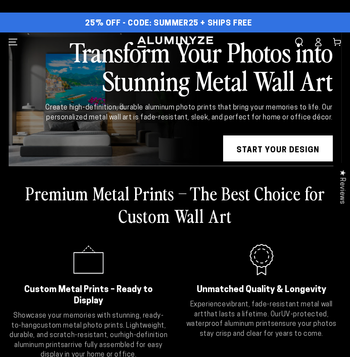
click at [322, 43] on icon at bounding box center [319, 44] width 6 height 3
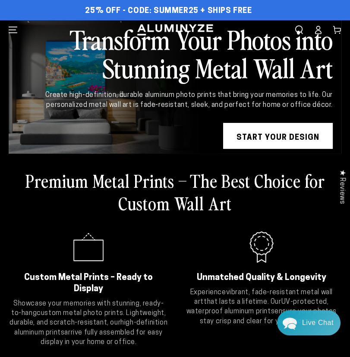
click at [13, 27] on icon "Menu" at bounding box center [13, 29] width 9 height 9
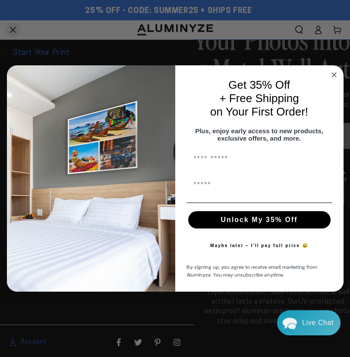
click at [335, 73] on circle "Close dialog" at bounding box center [334, 75] width 10 height 10
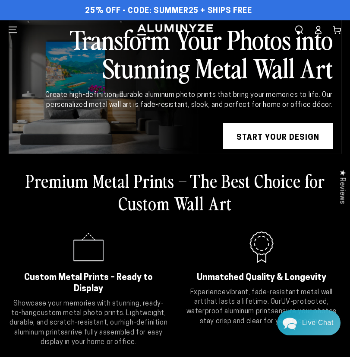
click at [322, 30] on icon at bounding box center [319, 31] width 6 height 3
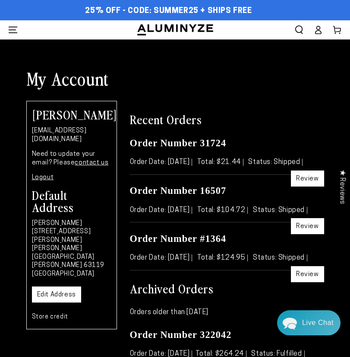
click at [320, 26] on ellipse at bounding box center [318, 27] width 3 height 3
click at [11, 27] on icon "Menu" at bounding box center [13, 29] width 9 height 9
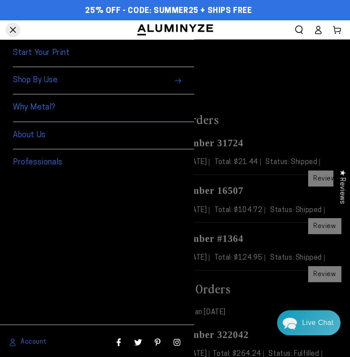
click at [11, 27] on span "Menu" at bounding box center [12, 29] width 19 height 19
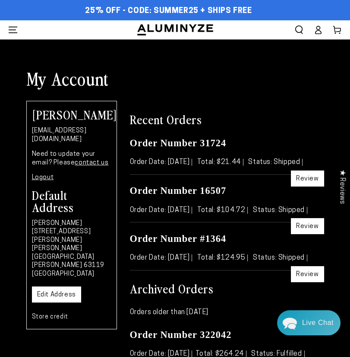
click at [323, 28] on icon at bounding box center [318, 29] width 9 height 9
click at [304, 27] on icon "Search our site" at bounding box center [299, 29] width 9 height 9
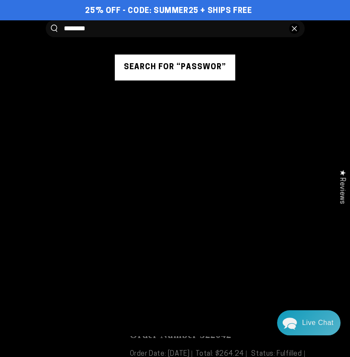
type input "********"
click at [51, 25] on button "Search our site" at bounding box center [54, 28] width 6 height 7
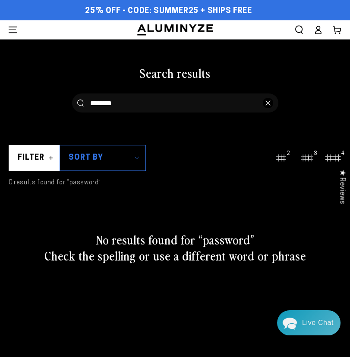
click at [322, 31] on icon at bounding box center [318, 29] width 9 height 9
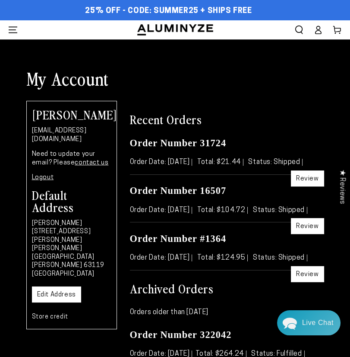
click at [322, 31] on icon at bounding box center [318, 29] width 9 height 9
click at [43, 174] on link "Logout" at bounding box center [43, 177] width 22 height 6
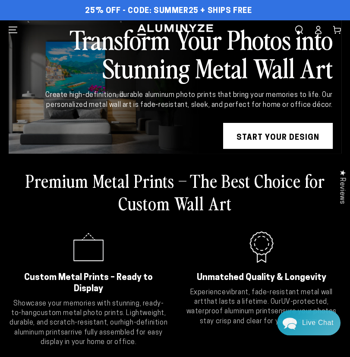
click at [323, 29] on icon at bounding box center [318, 29] width 9 height 9
click at [16, 31] on span "Menu" at bounding box center [12, 29] width 19 height 19
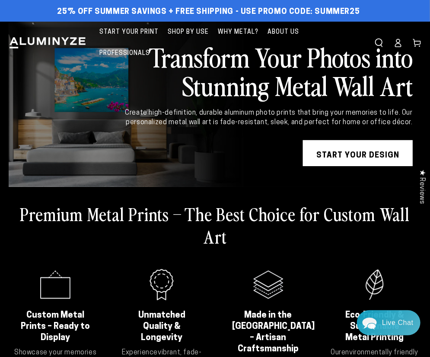
click at [402, 38] on icon at bounding box center [398, 42] width 9 height 9
click at [401, 43] on icon at bounding box center [398, 44] width 6 height 3
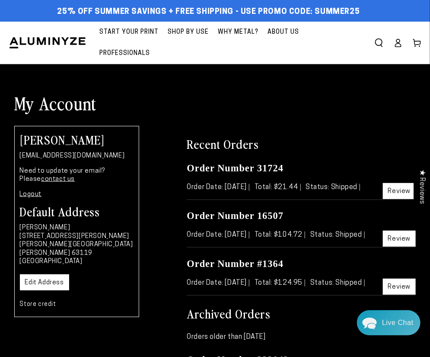
click at [33, 191] on link "Logout" at bounding box center [31, 194] width 22 height 6
